Goal: Check status: Check status

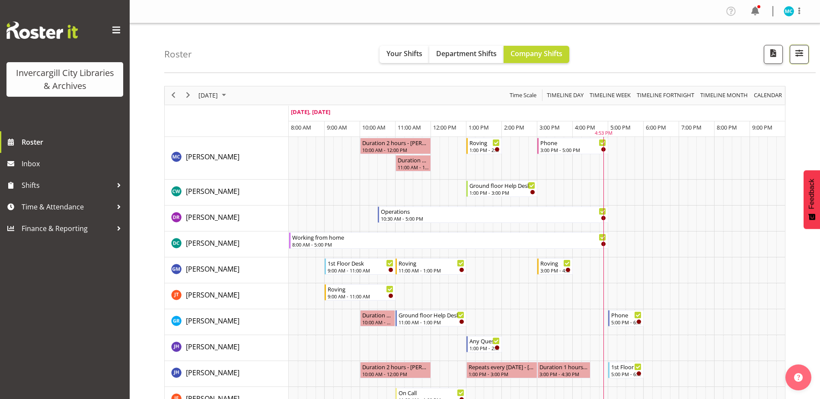
click at [797, 54] on span "button" at bounding box center [799, 53] width 11 height 11
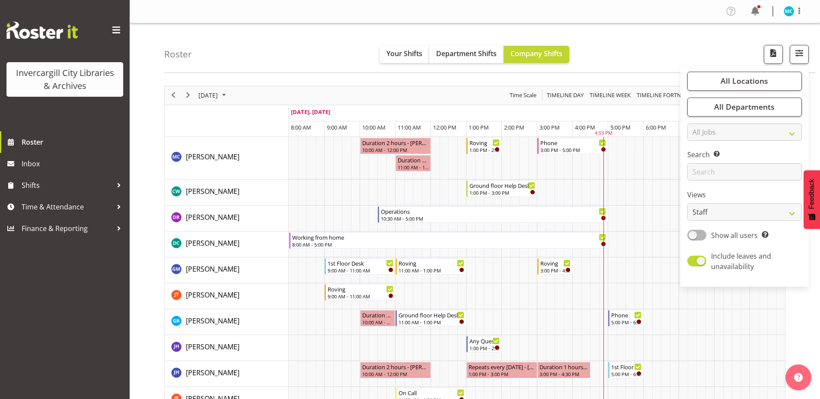
click at [684, 55] on div "Roster Your Shifts Department Shifts Company Shifts All Locations Clear Bluff L…" at bounding box center [490, 48] width 652 height 50
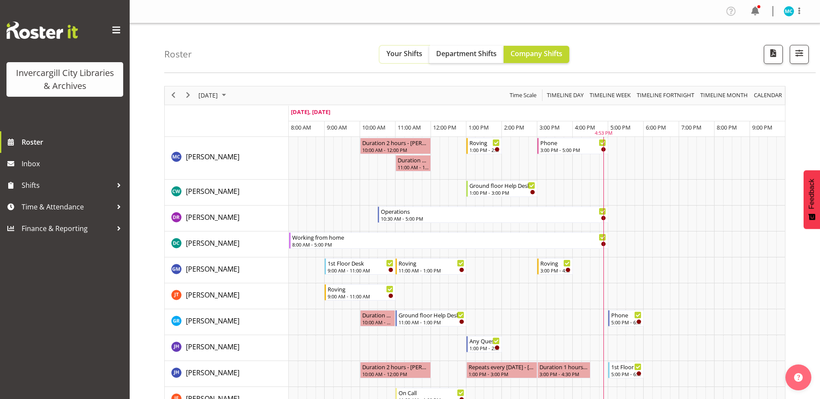
click at [403, 54] on span "Your Shifts" at bounding box center [405, 54] width 36 height 10
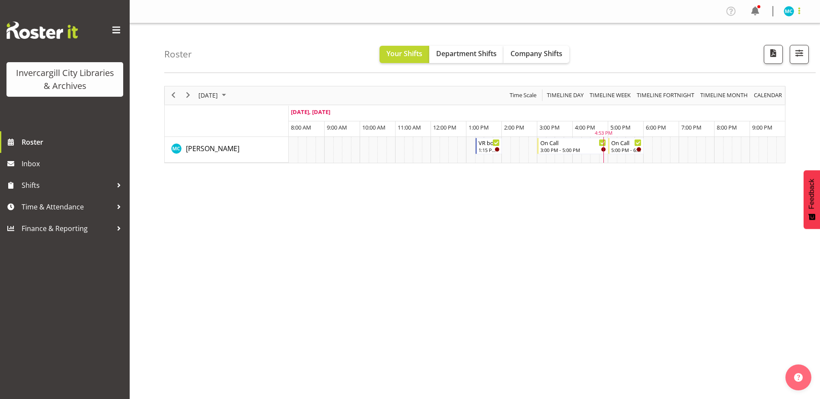
click at [801, 11] on span at bounding box center [799, 11] width 10 height 10
click at [759, 12] on span at bounding box center [755, 11] width 14 height 14
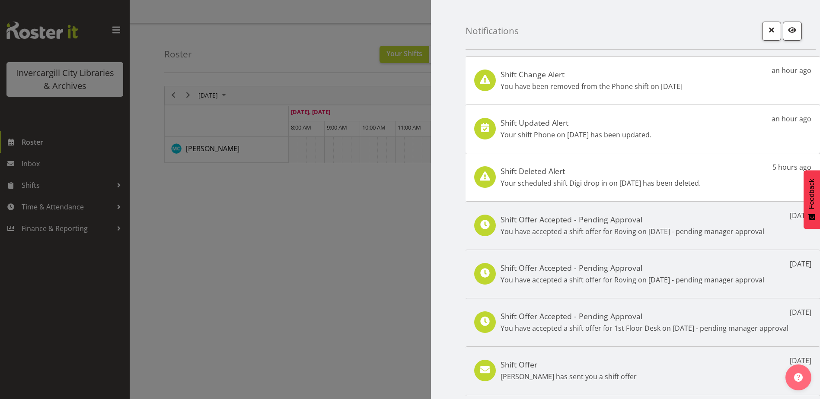
click at [600, 87] on p "You have been removed from the Phone shift on 25th Sep." at bounding box center [592, 86] width 182 height 10
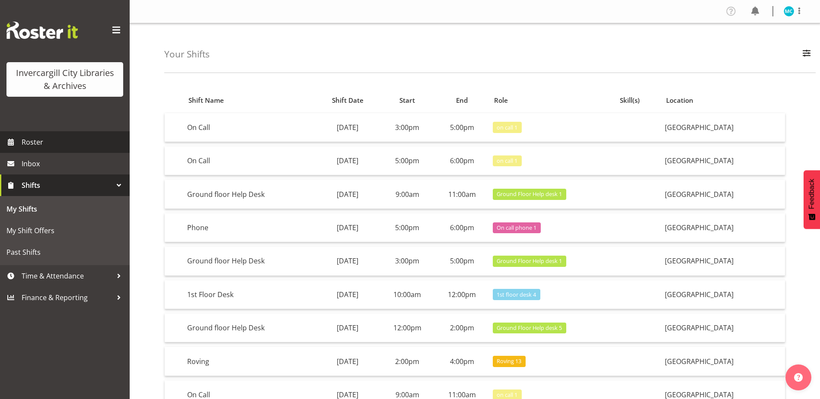
click at [52, 148] on span "Roster" at bounding box center [74, 142] width 104 height 13
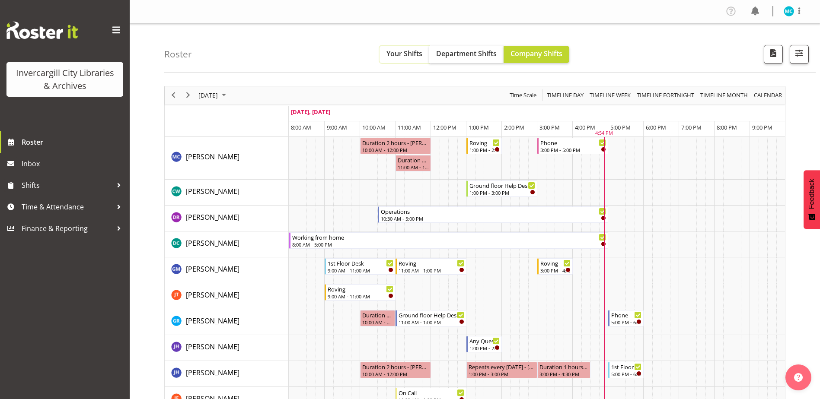
click at [408, 56] on span "Your Shifts" at bounding box center [405, 54] width 36 height 10
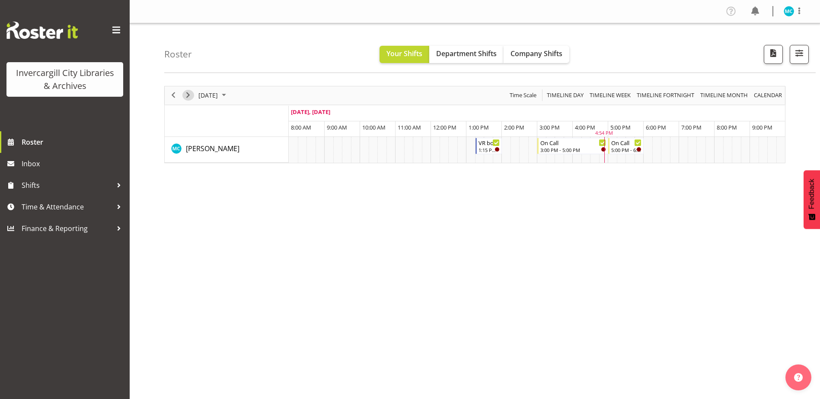
click at [186, 96] on span "Next" at bounding box center [188, 95] width 10 height 11
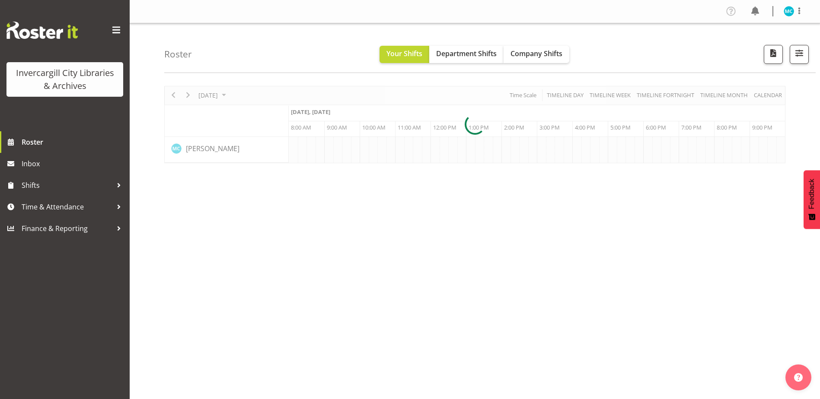
click at [187, 96] on div at bounding box center [474, 124] width 621 height 77
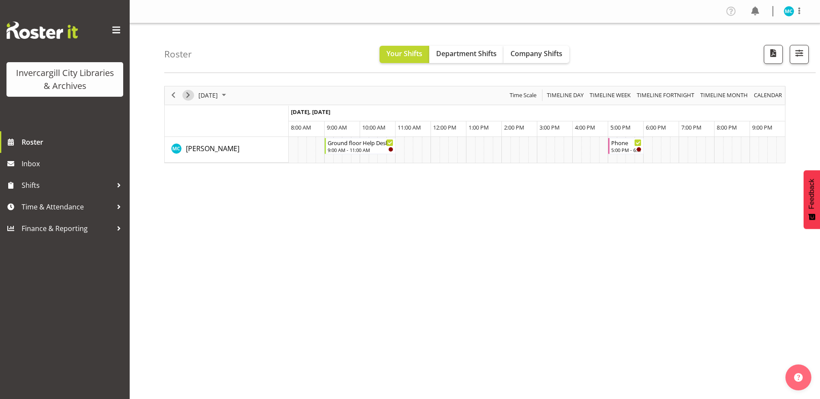
click at [188, 94] on span "Next" at bounding box center [188, 95] width 10 height 11
click at [192, 94] on span "Next" at bounding box center [188, 95] width 10 height 11
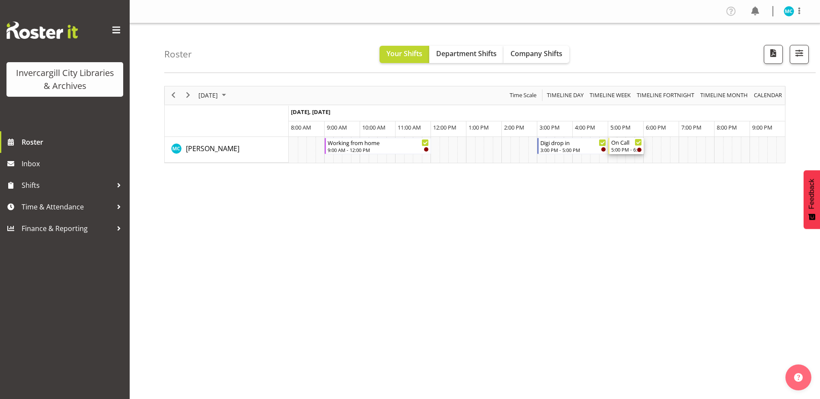
click at [626, 144] on div "On Call" at bounding box center [626, 142] width 31 height 9
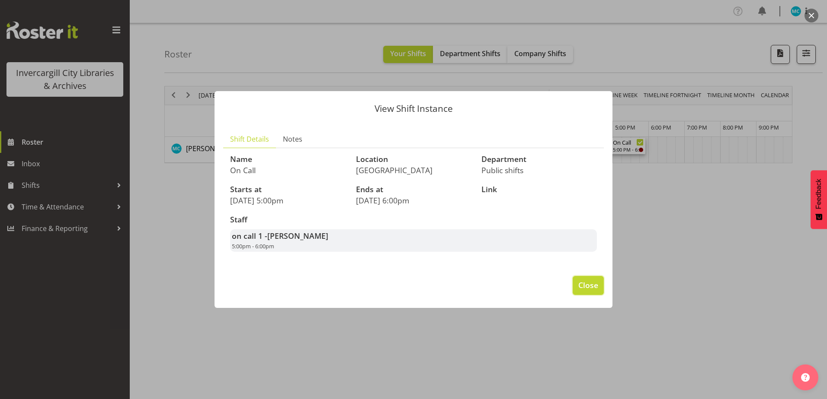
click at [583, 283] on span "Close" at bounding box center [588, 285] width 20 height 11
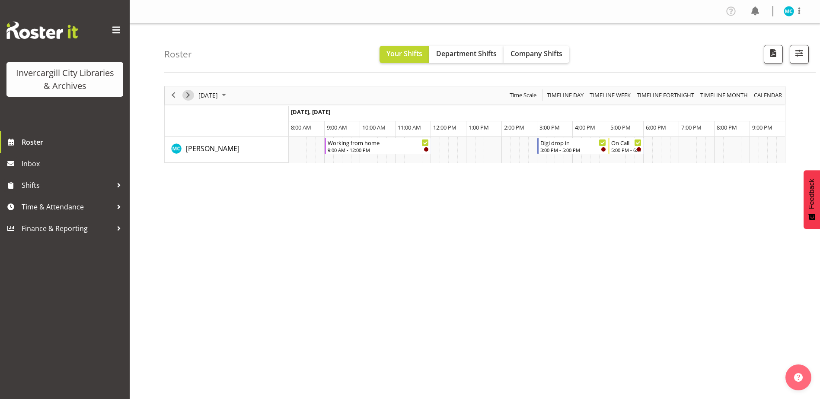
click at [191, 96] on span "Next" at bounding box center [188, 95] width 10 height 11
click at [189, 94] on span "Next" at bounding box center [188, 95] width 10 height 11
click at [188, 93] on span "Next" at bounding box center [188, 95] width 10 height 11
click at [190, 94] on span "Next" at bounding box center [188, 95] width 10 height 11
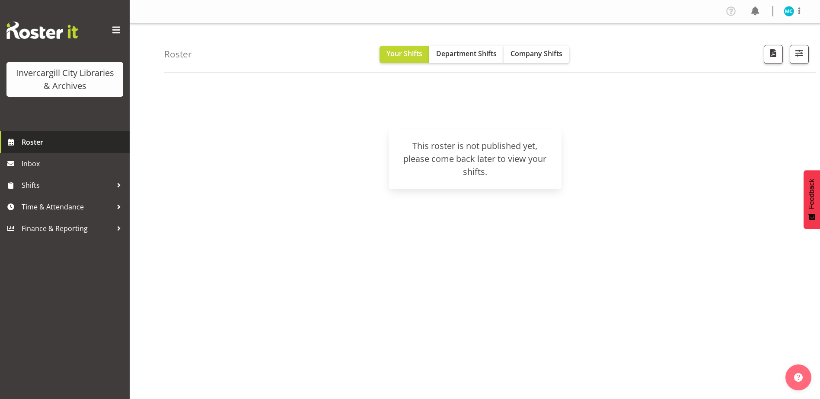
click at [39, 145] on span "Roster" at bounding box center [74, 142] width 104 height 13
